Goal: Task Accomplishment & Management: Manage account settings

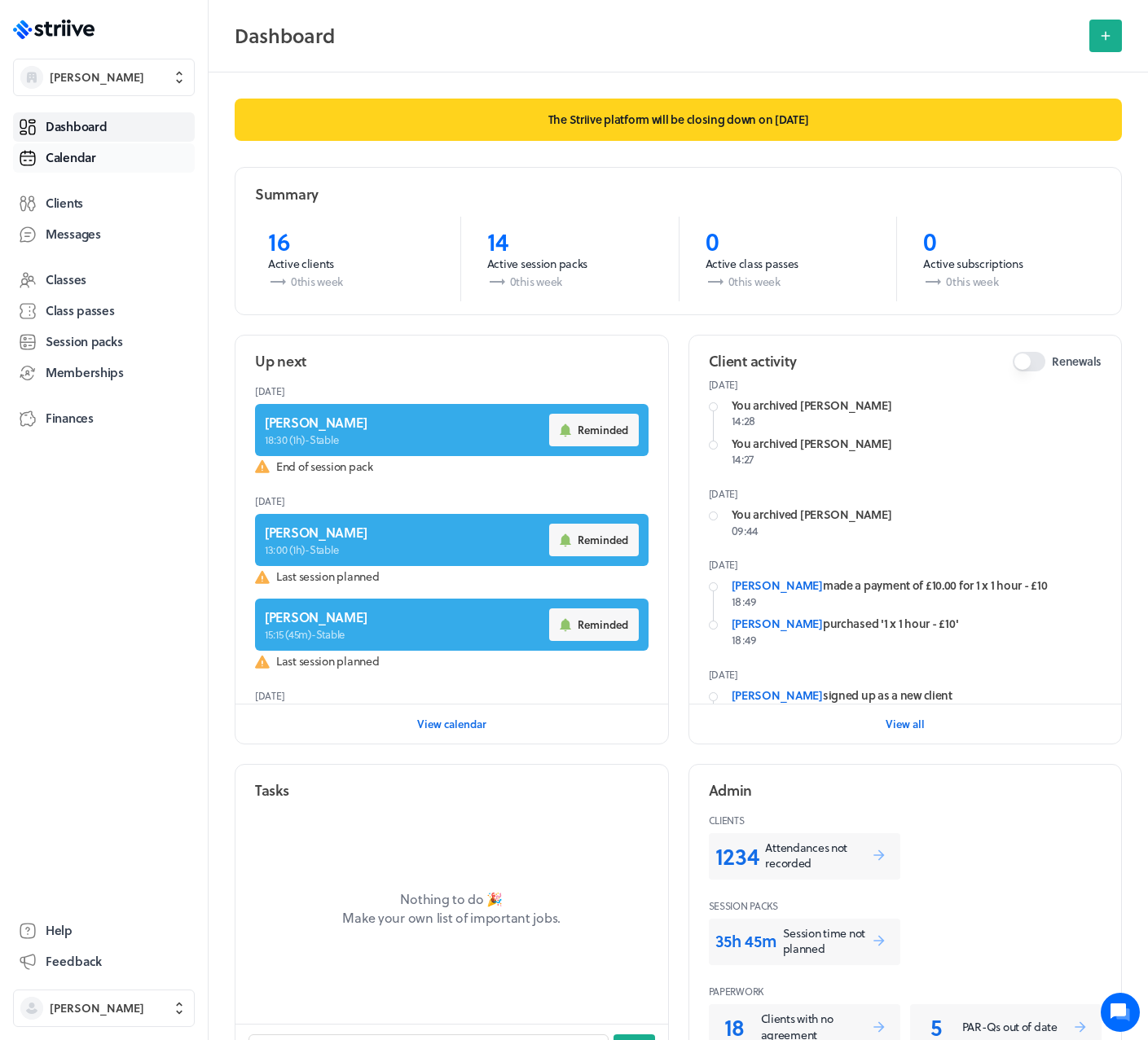
click at [48, 163] on span "Calendar" at bounding box center [71, 158] width 50 height 17
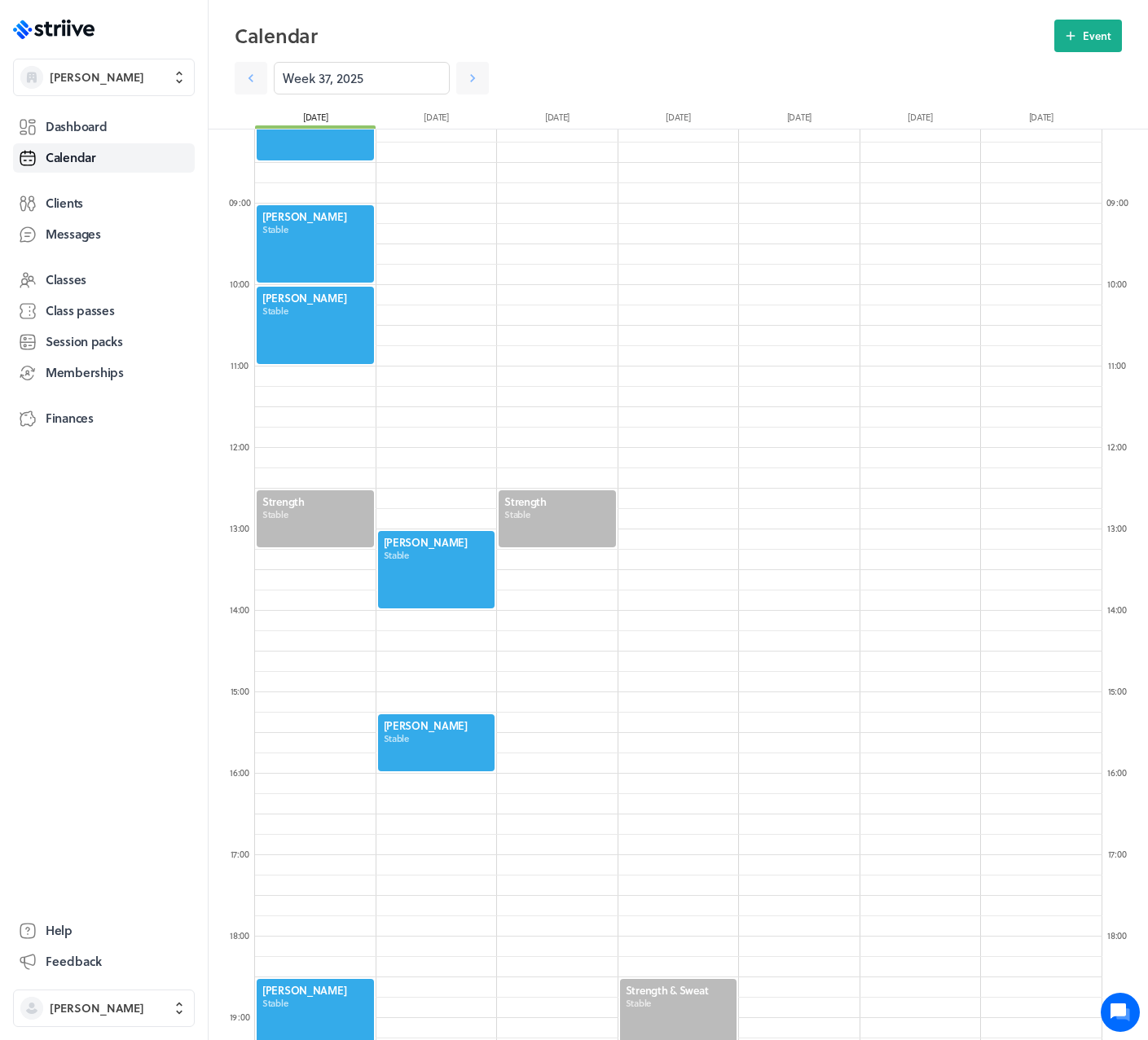
scroll to position [487, 0]
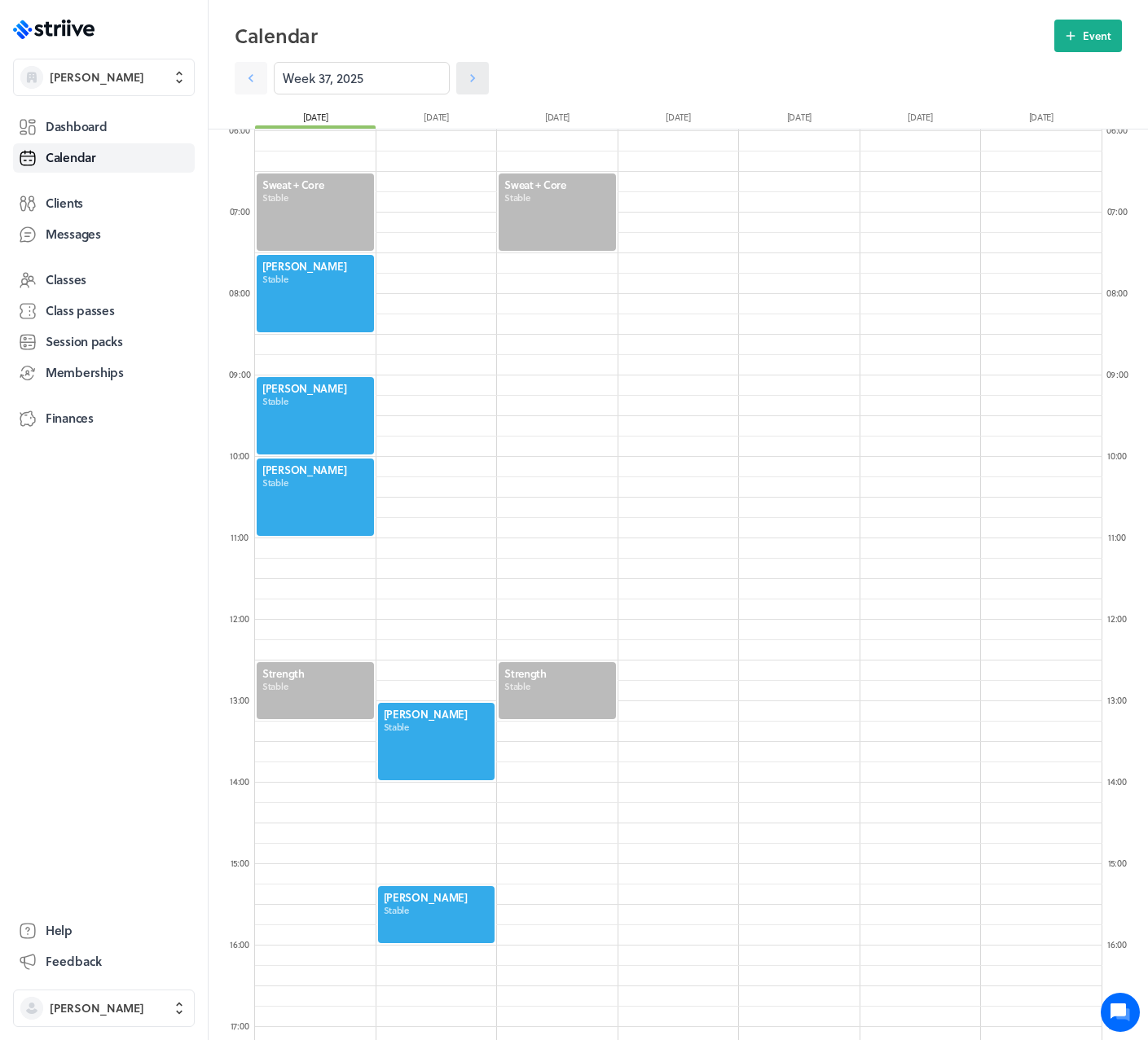
click at [465, 77] on icon at bounding box center [473, 78] width 16 height 16
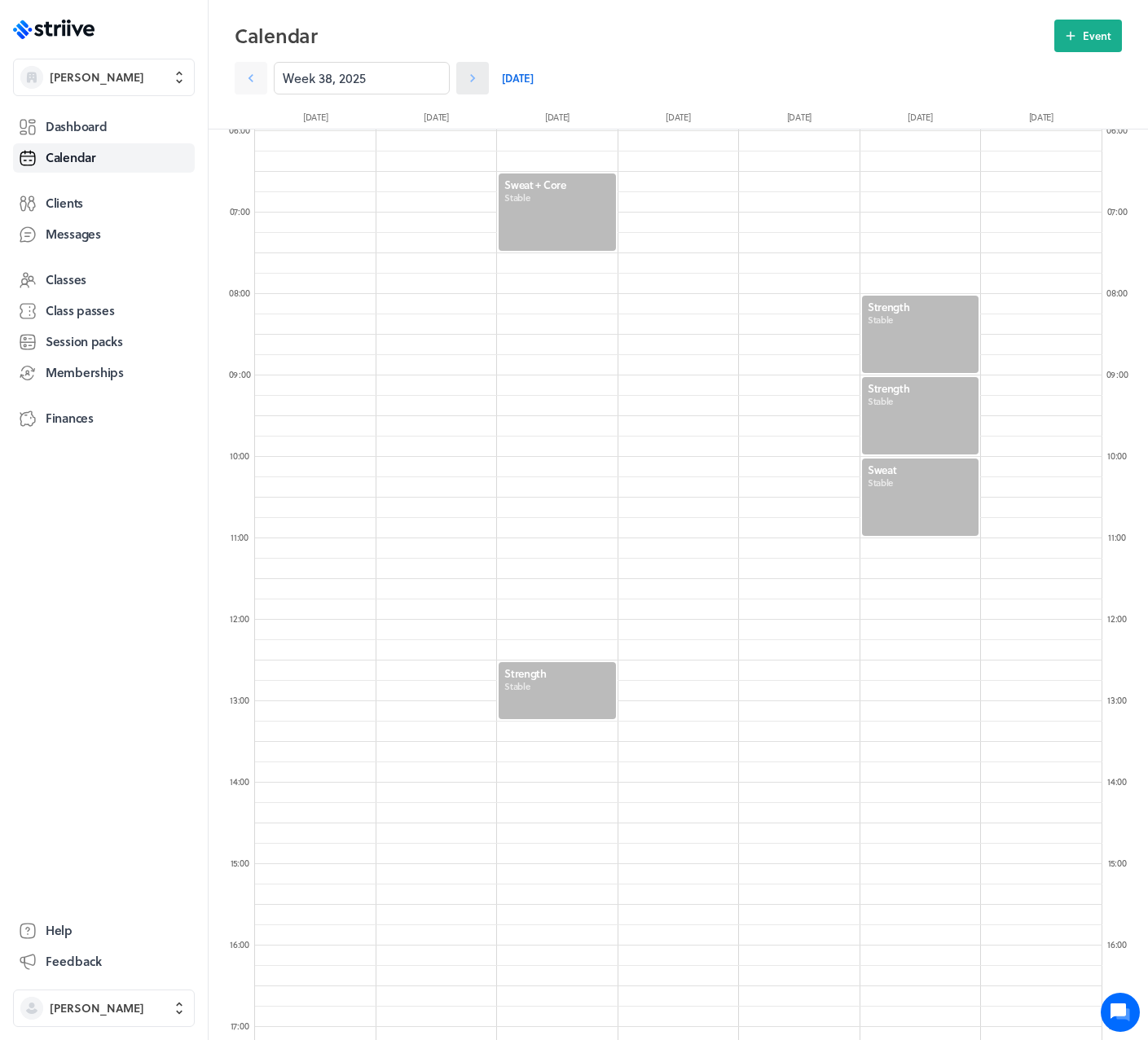
click at [465, 77] on icon at bounding box center [473, 78] width 16 height 16
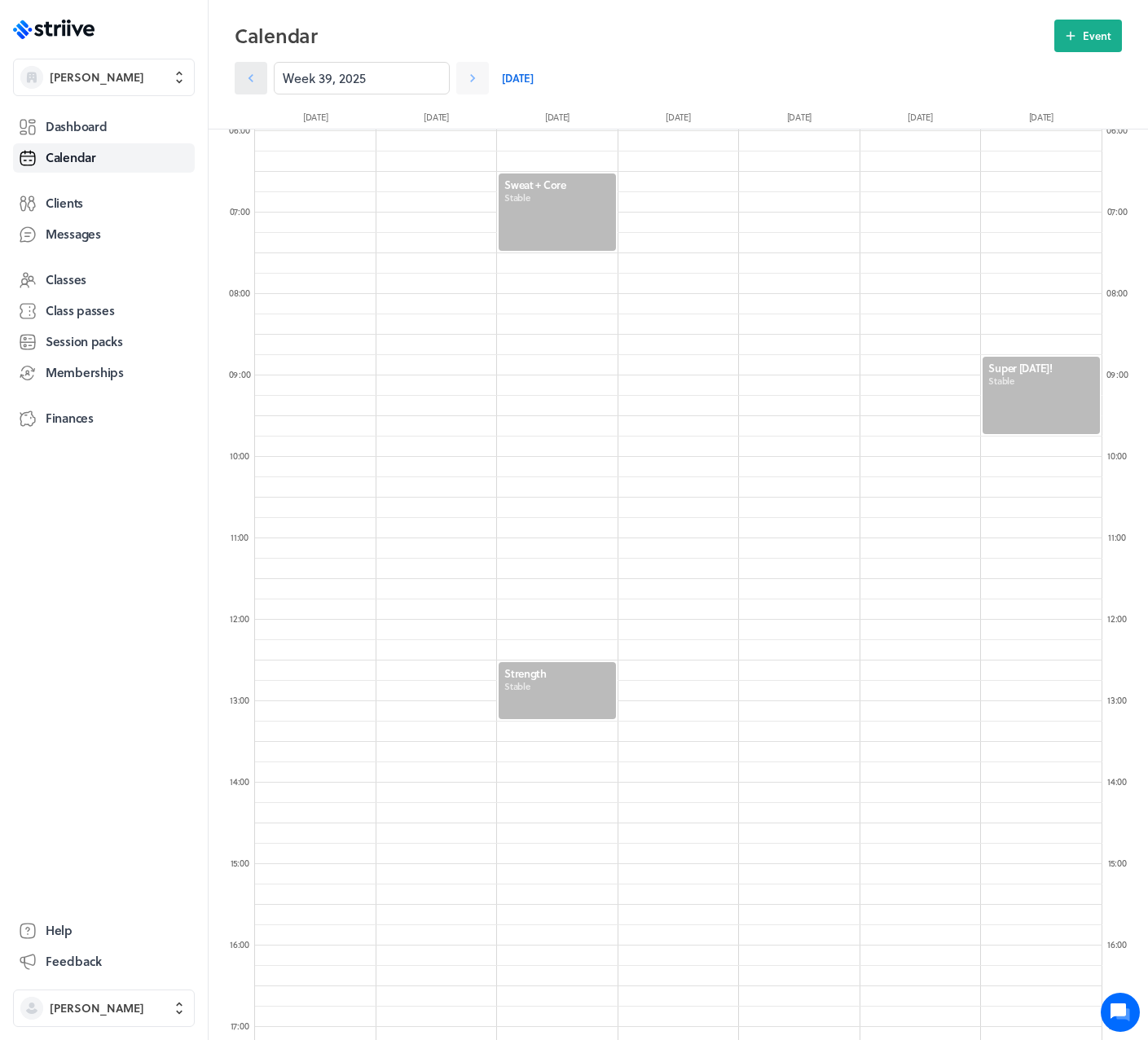
click at [251, 77] on icon at bounding box center [251, 78] width 5 height 8
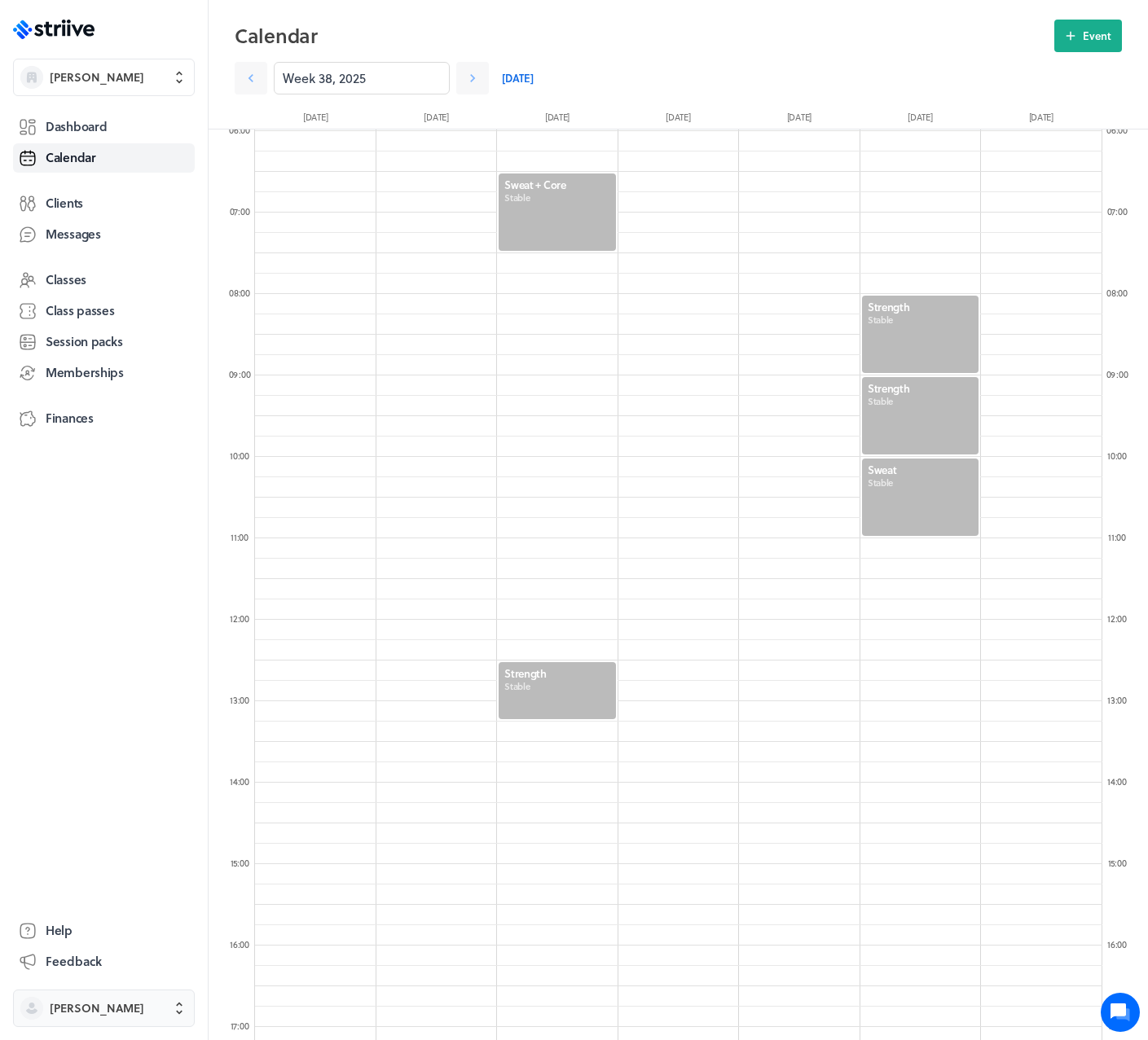
click at [112, 1005] on span "[PERSON_NAME]" at bounding box center [97, 1008] width 94 height 16
click at [79, 997] on span "Sign out" at bounding box center [72, 995] width 44 height 16
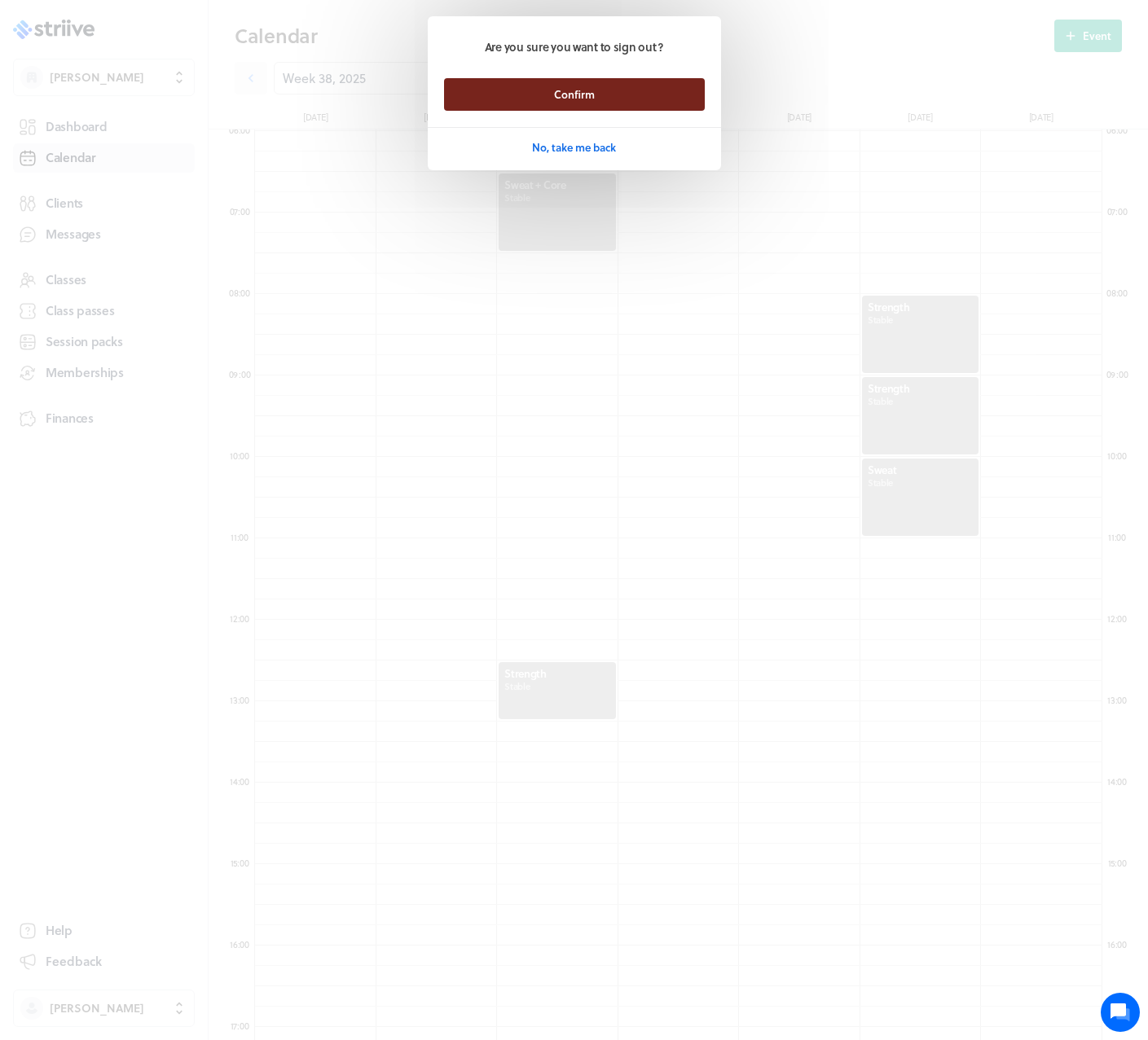
click at [519, 98] on button "Confirm" at bounding box center [574, 95] width 261 height 33
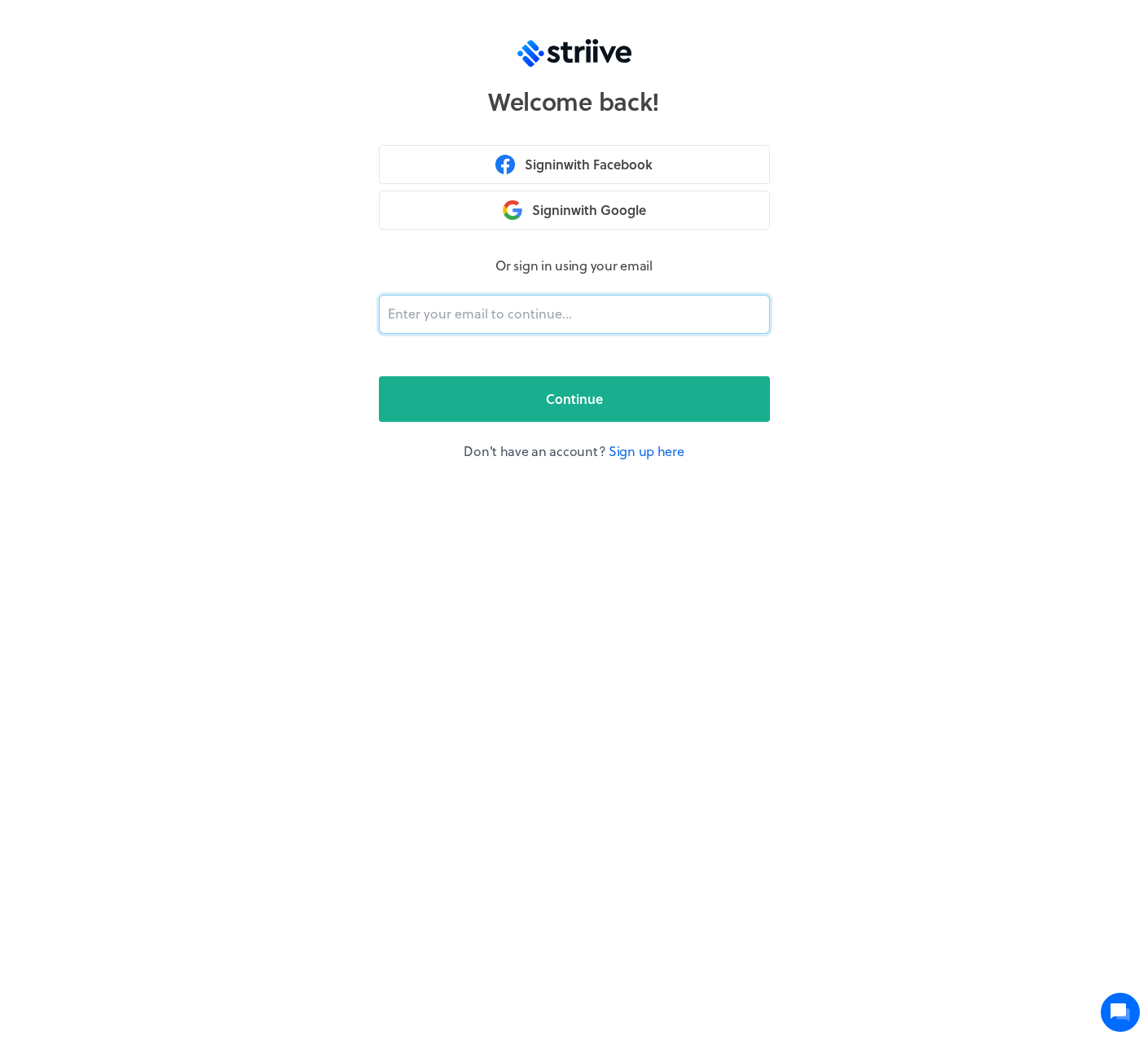
click at [464, 327] on input "email" at bounding box center [574, 314] width 391 height 39
type input "[PERSON_NAME][EMAIL_ADDRESS][DOMAIN_NAME]"
